Goal: Check status

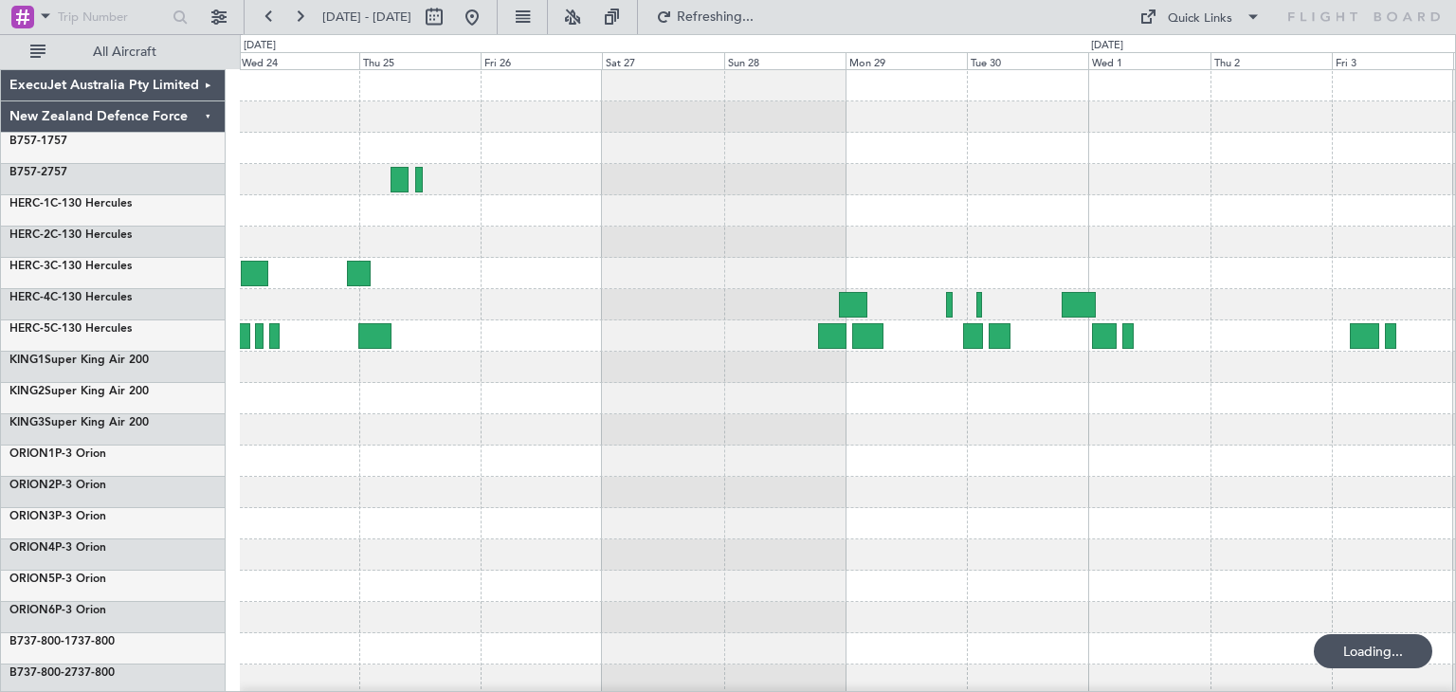
click at [530, 493] on div at bounding box center [847, 461] width 1215 height 782
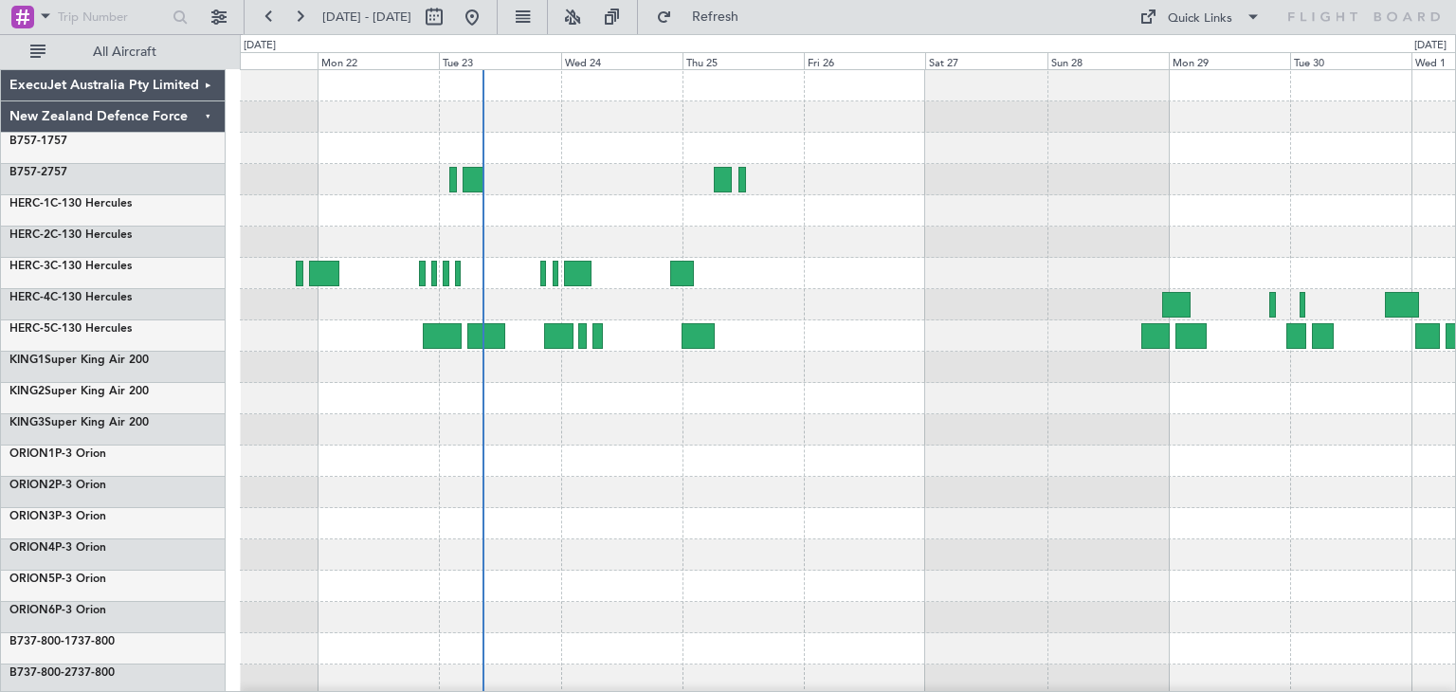
click at [779, 464] on div at bounding box center [847, 461] width 1215 height 782
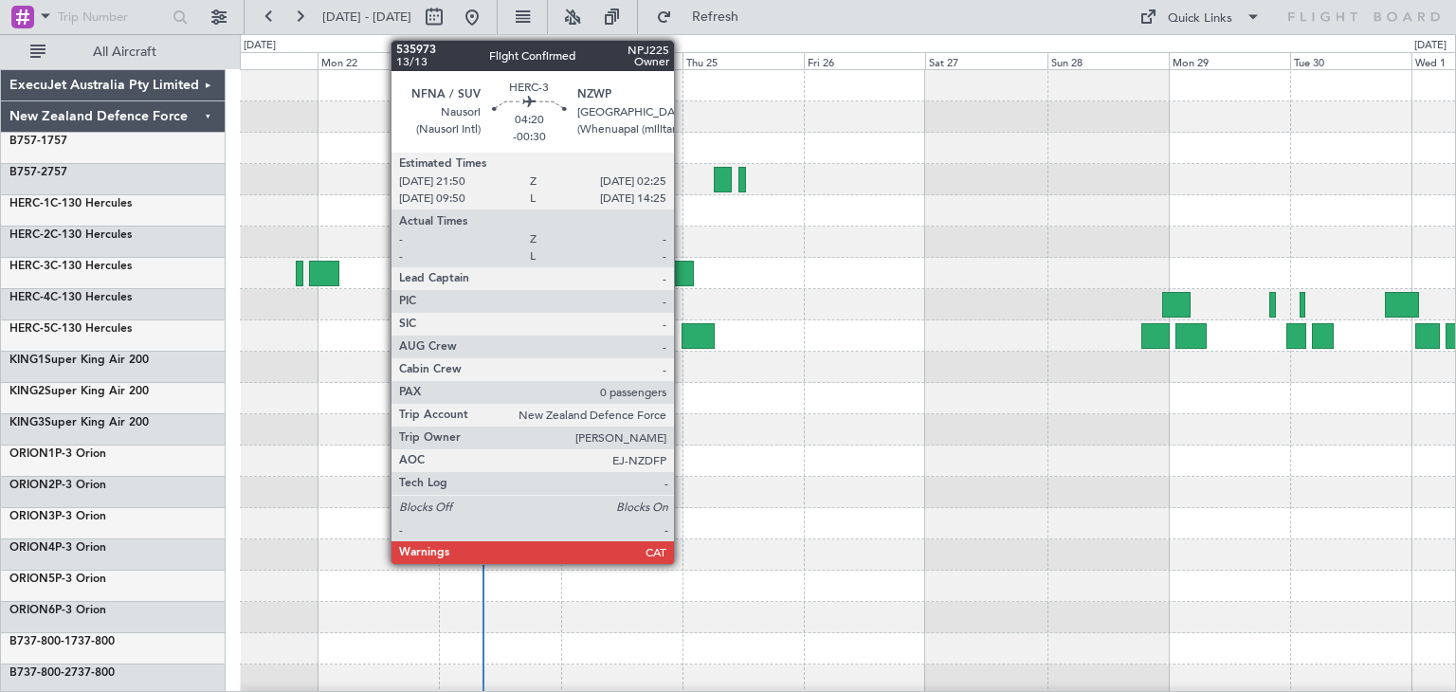
click at [682, 270] on div at bounding box center [682, 274] width 24 height 26
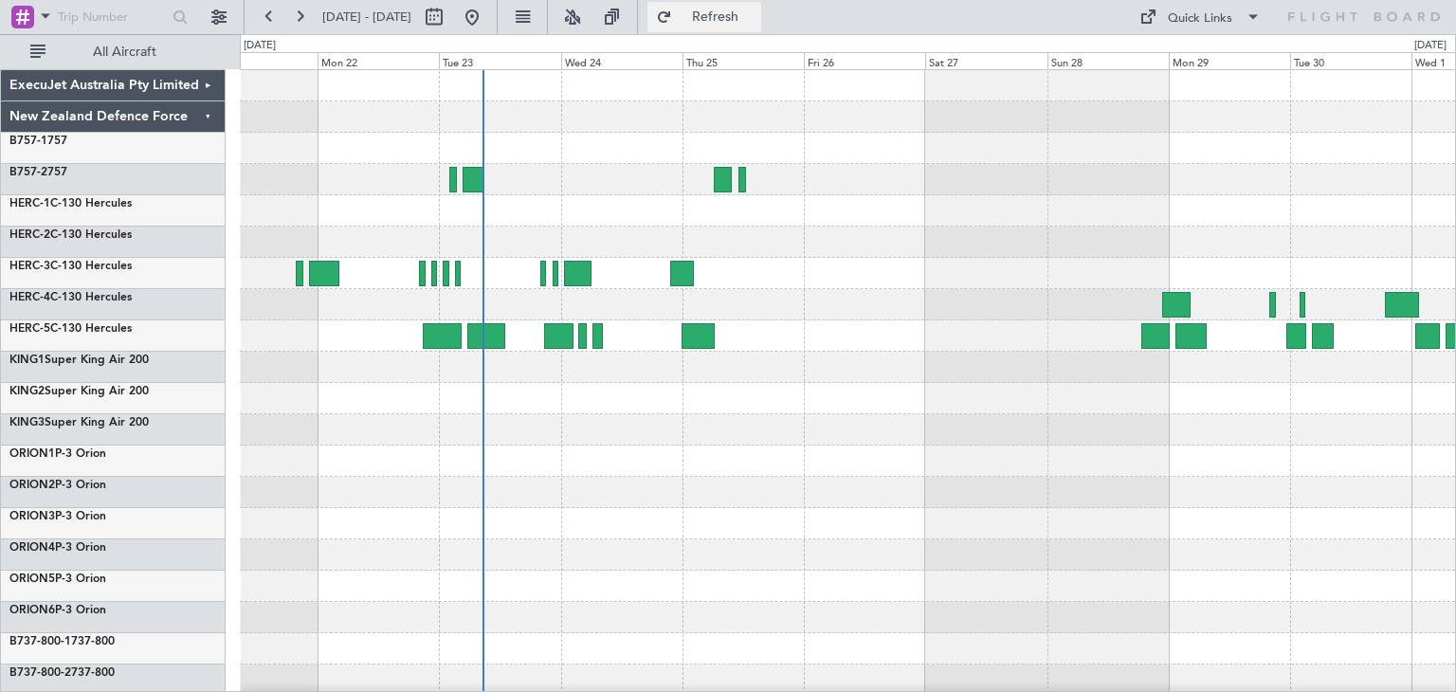
click at [755, 10] on span "Refresh" at bounding box center [716, 16] width 80 height 13
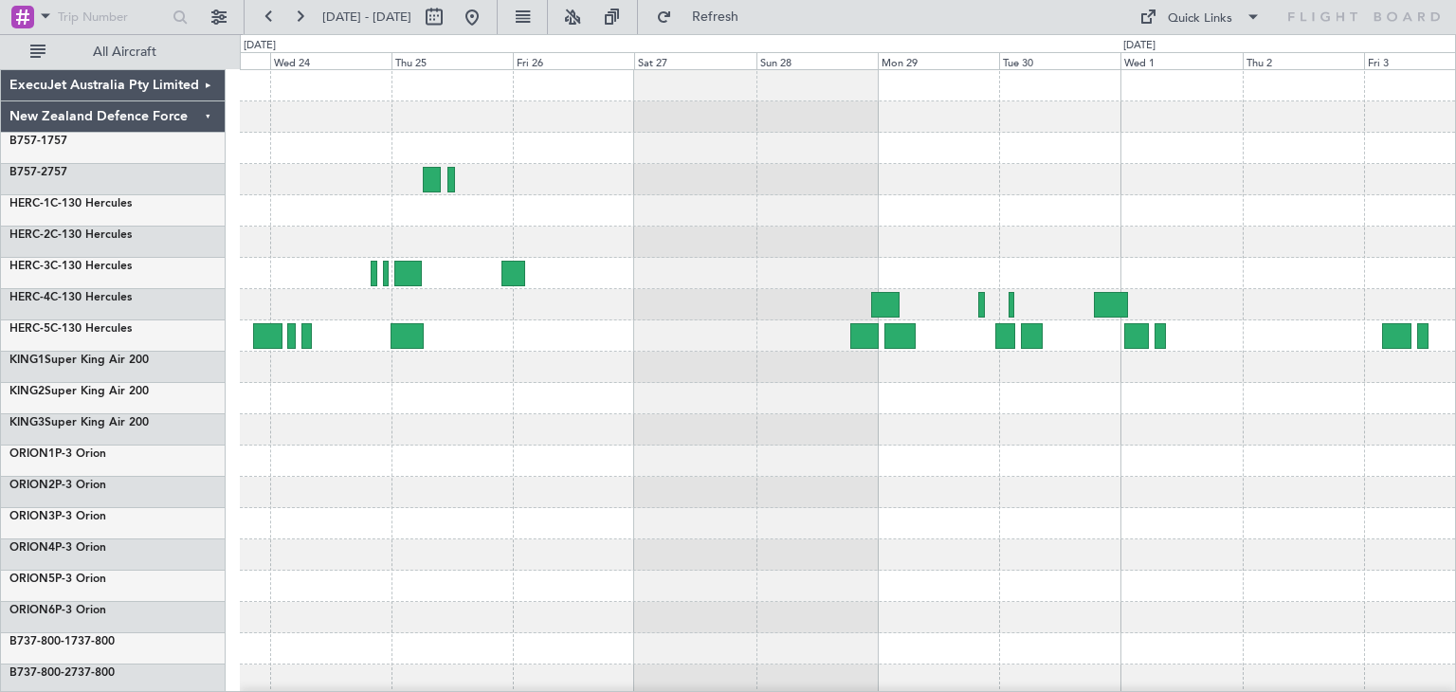
click at [751, 486] on div at bounding box center [847, 461] width 1215 height 782
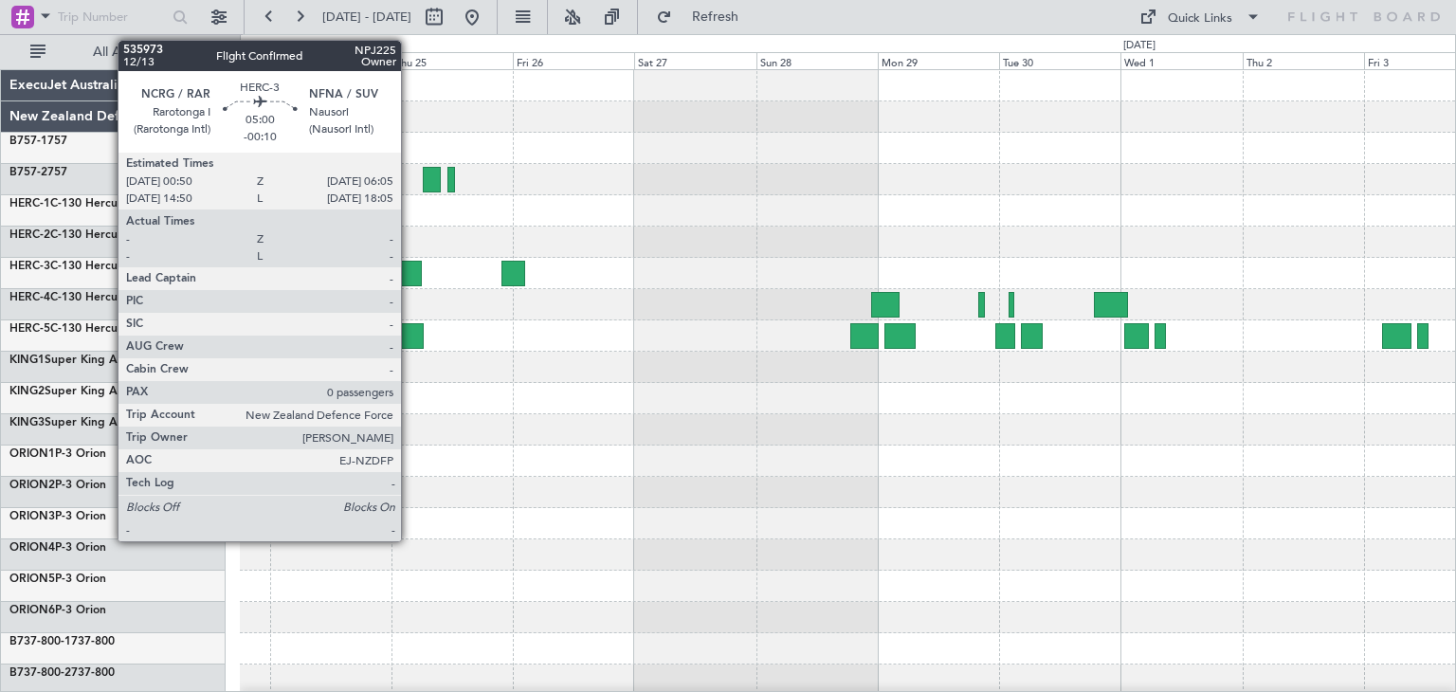
click at [409, 267] on div at bounding box center [407, 274] width 27 height 26
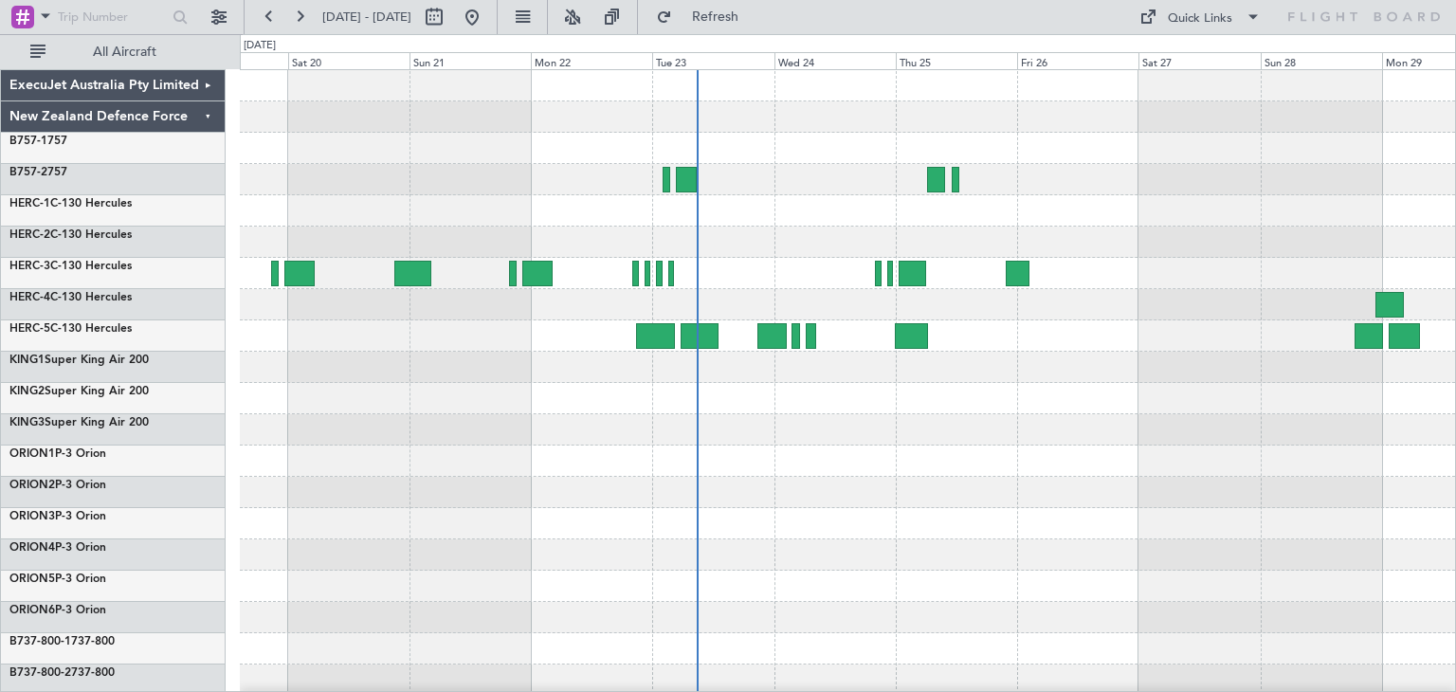
click at [1005, 453] on div at bounding box center [847, 461] width 1215 height 782
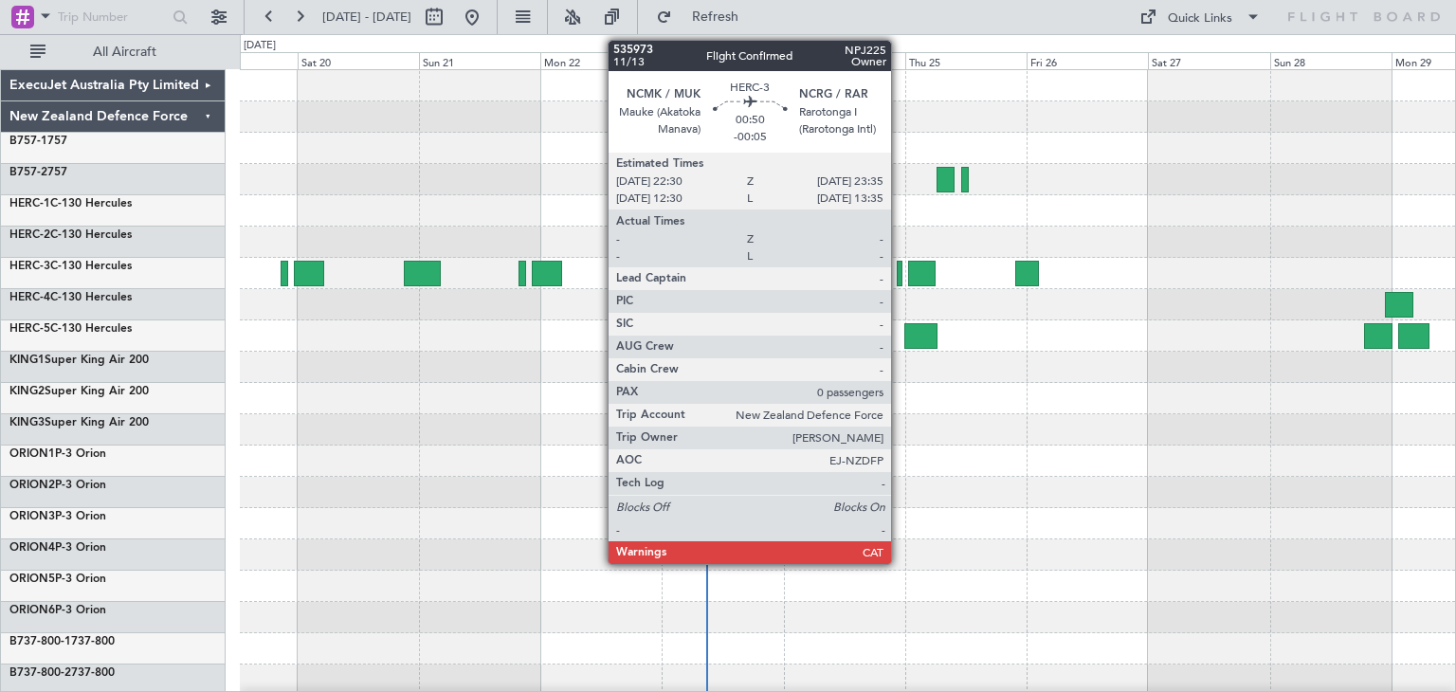
click at [899, 278] on div at bounding box center [900, 274] width 6 height 26
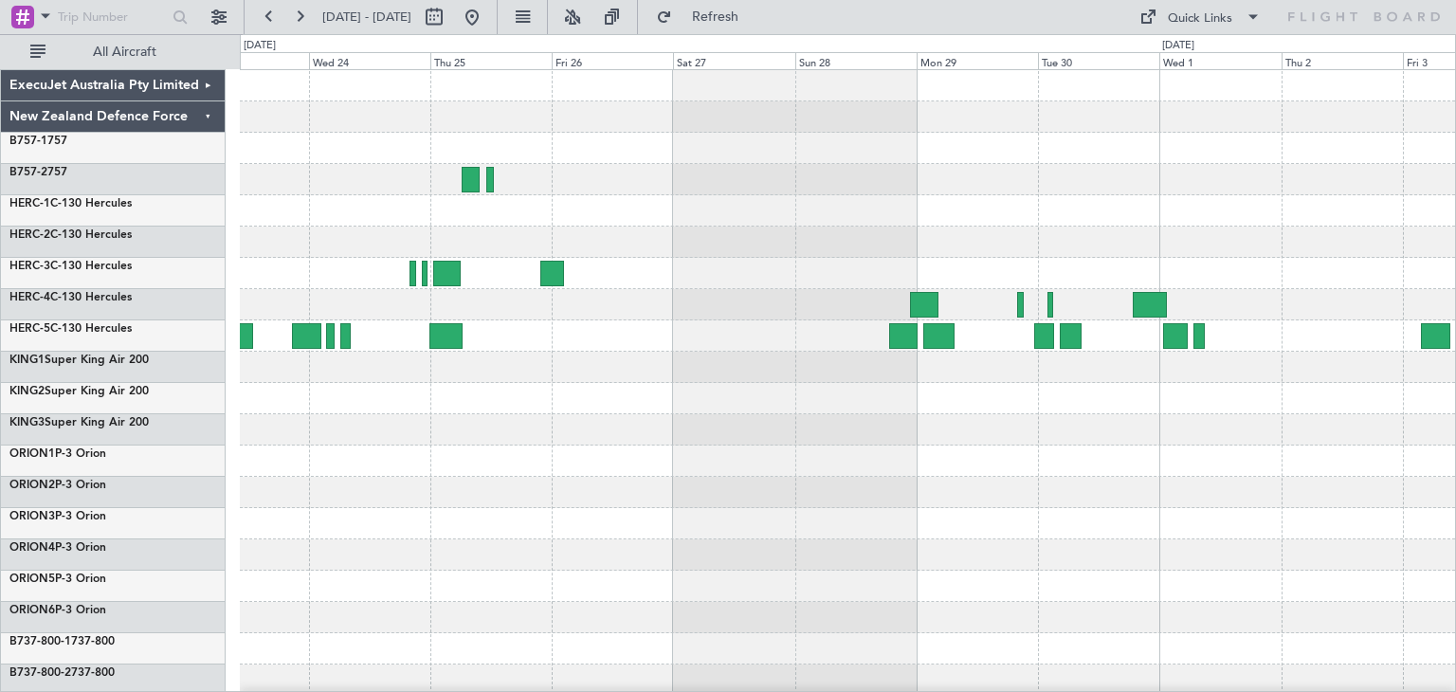
click at [641, 487] on div at bounding box center [847, 461] width 1215 height 782
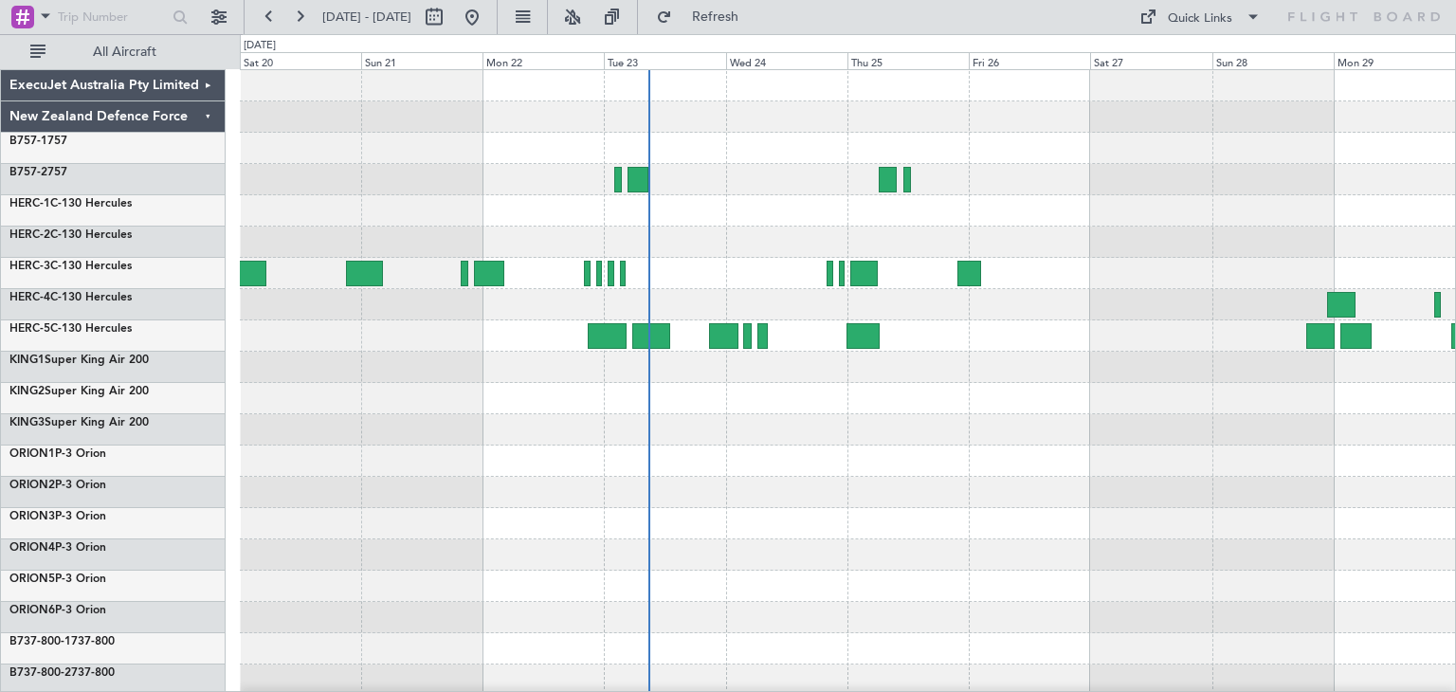
click at [752, 464] on div at bounding box center [847, 461] width 1215 height 782
